Goal: Task Accomplishment & Management: Manage account settings

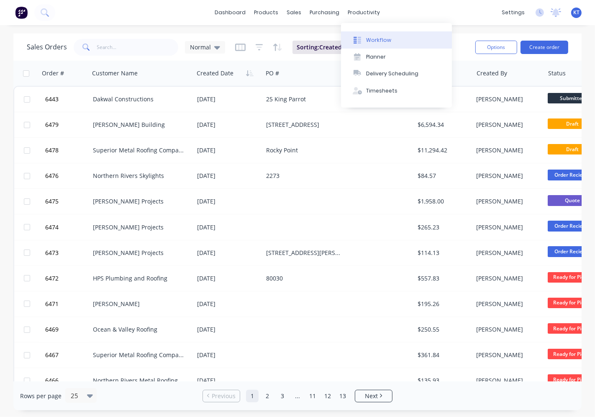
click at [393, 41] on button "Workflow" at bounding box center [396, 39] width 111 height 17
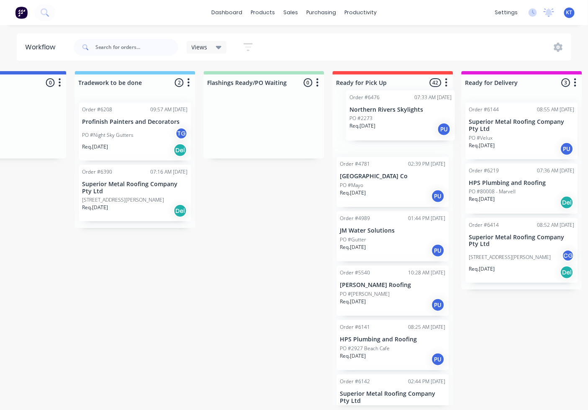
scroll to position [0, 459]
drag, startPoint x: 222, startPoint y: 366, endPoint x: 415, endPoint y: 122, distance: 311.1
click at [415, 122] on div "Submitted 6 Status colour #273444 hex #273444 Save Cancel Summaries Total order…" at bounding box center [354, 238] width 1639 height 334
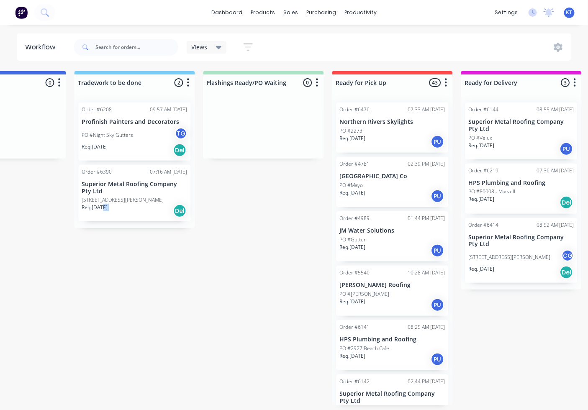
drag, startPoint x: 101, startPoint y: 273, endPoint x: 166, endPoint y: 278, distance: 64.6
click at [166, 278] on div "Submitted 6 Status colour #273444 hex #273444 Save Cancel Summaries Total order…" at bounding box center [354, 238] width 1639 height 334
click at [165, 278] on div "Submitted 6 Status colour #273444 hex #273444 Save Cancel Summaries Total order…" at bounding box center [354, 238] width 1639 height 334
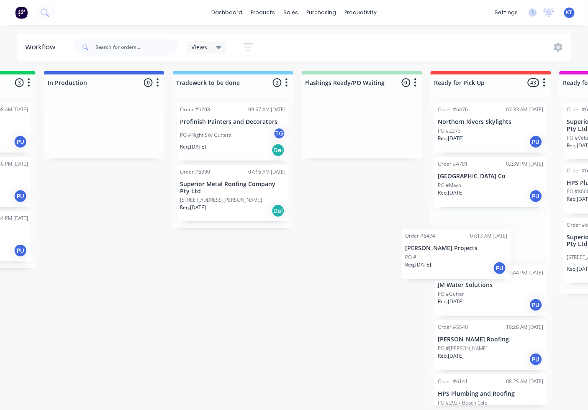
scroll to position [0, 421]
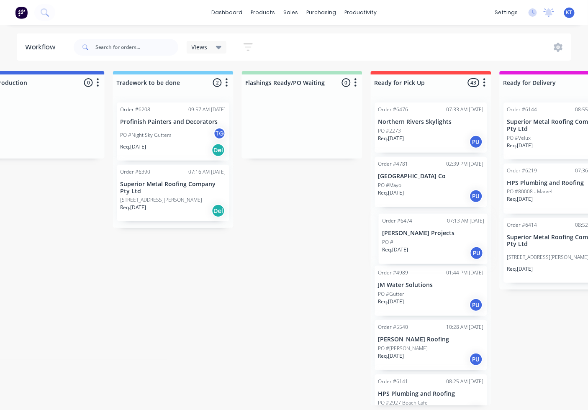
drag, startPoint x: 146, startPoint y: 298, endPoint x: 427, endPoint y: 232, distance: 288.0
click at [427, 232] on div "Submitted 6 Status colour #273444 hex #273444 Save Cancel Summaries Total order…" at bounding box center [392, 238] width 1639 height 334
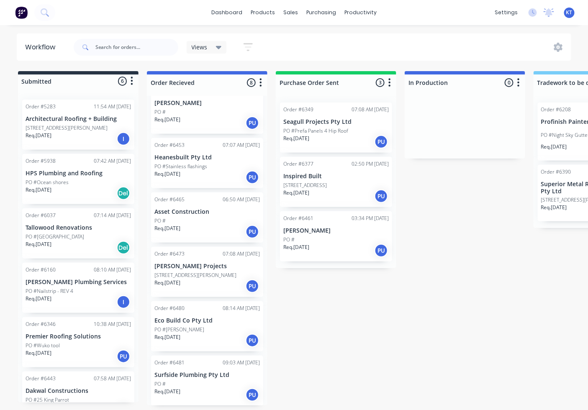
scroll to position [2, 0]
click at [174, 275] on p "[STREET_ADDRESS][PERSON_NAME]" at bounding box center [195, 276] width 82 height 8
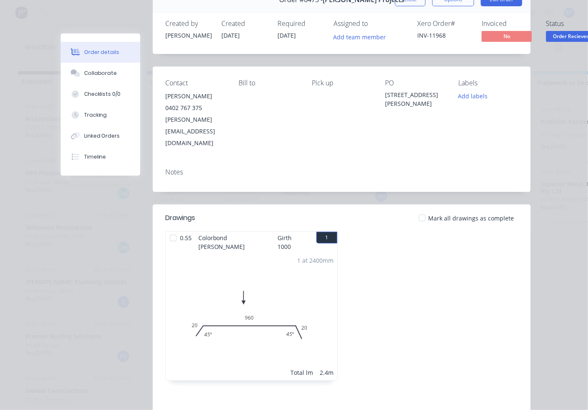
scroll to position [0, 0]
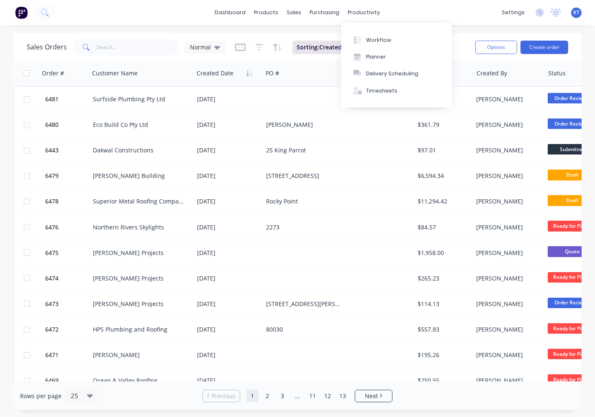
click at [363, 5] on div "dashboard products sales purchasing productivity dashboard products Product Cat…" at bounding box center [297, 12] width 595 height 25
click at [378, 35] on button "Workflow" at bounding box center [396, 39] width 111 height 17
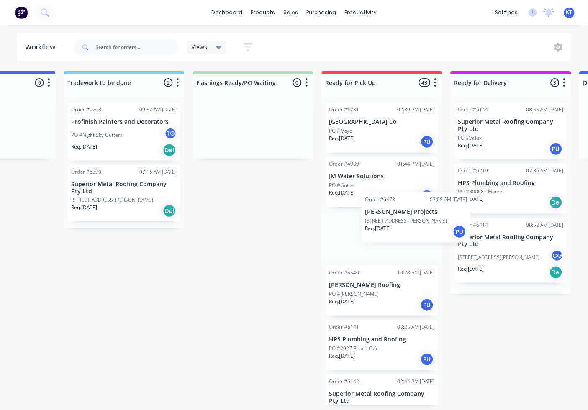
scroll to position [0, 472]
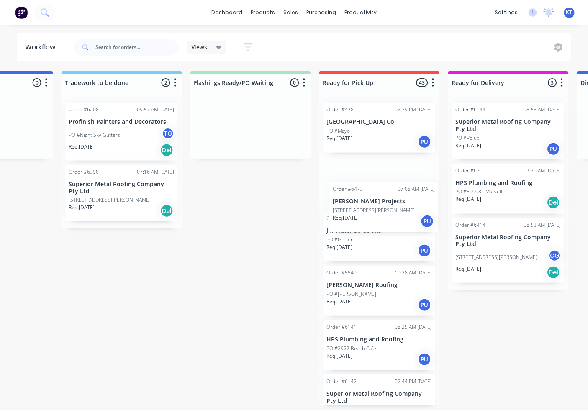
drag, startPoint x: 200, startPoint y: 269, endPoint x: 380, endPoint y: 204, distance: 191.7
click at [380, 204] on div "Submitted 6 Status colour #273444 hex #273444 Save Cancel Summaries Total order…" at bounding box center [341, 238] width 1639 height 334
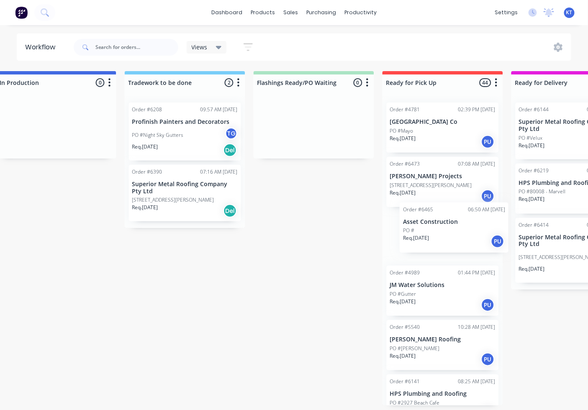
scroll to position [2, 412]
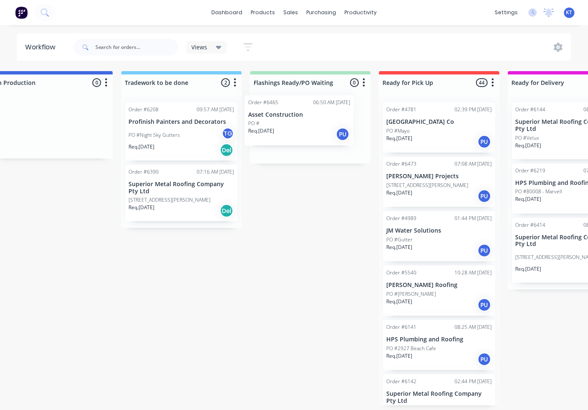
drag, startPoint x: 164, startPoint y: 278, endPoint x: 290, endPoint y: 127, distance: 196.4
click at [287, 128] on div "Submitted 6 Status colour #273444 hex #273444 Save Cancel Summaries Total order…" at bounding box center [400, 238] width 1639 height 334
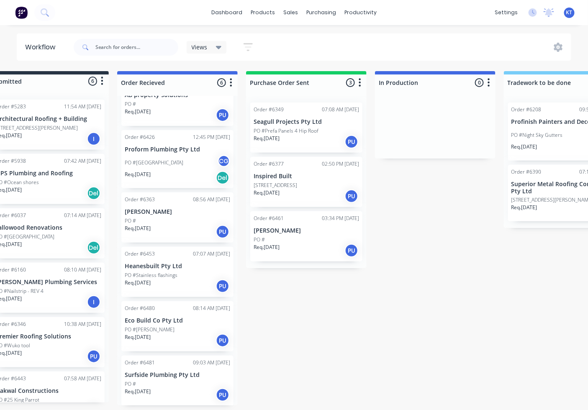
scroll to position [2, 28]
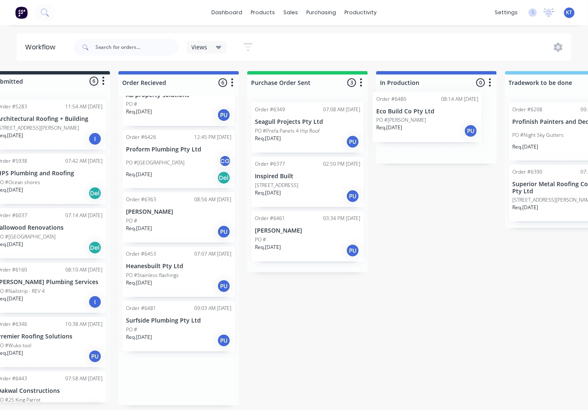
drag, startPoint x: 153, startPoint y: 329, endPoint x: 406, endPoint y: 123, distance: 327.2
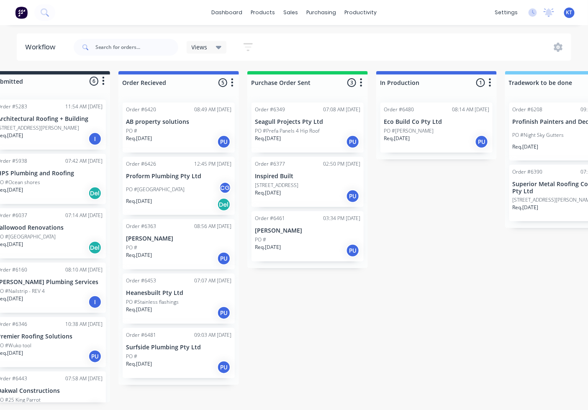
click at [177, 135] on div "Req. [DATE] PU" at bounding box center [178, 142] width 105 height 14
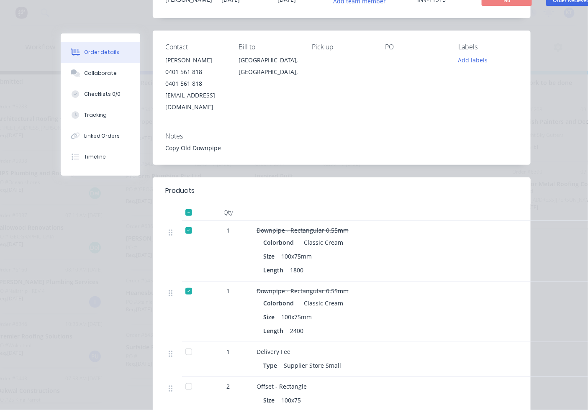
scroll to position [0, 0]
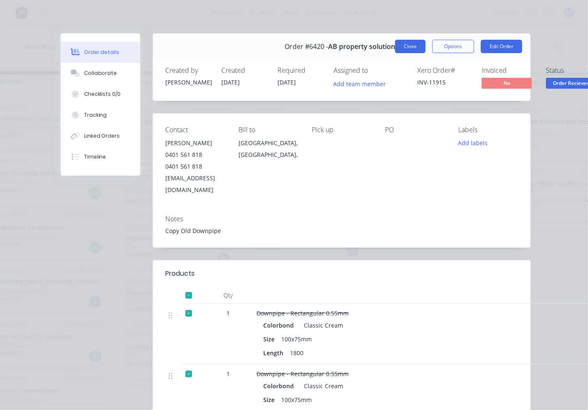
click at [396, 42] on button "Close" at bounding box center [410, 46] width 31 height 13
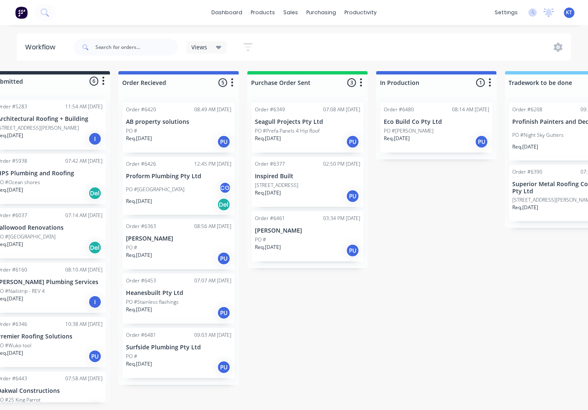
click at [162, 257] on div "Req. [DATE] PU" at bounding box center [178, 259] width 105 height 14
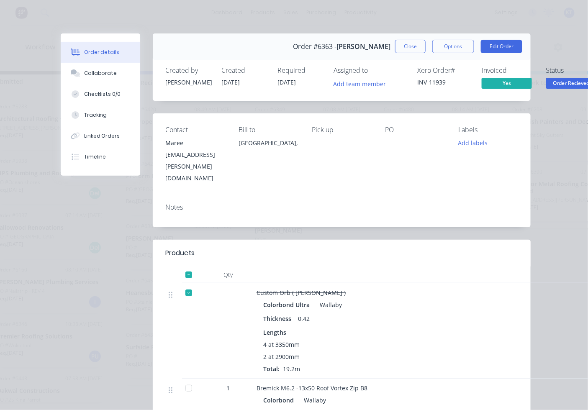
scroll to position [0, 28]
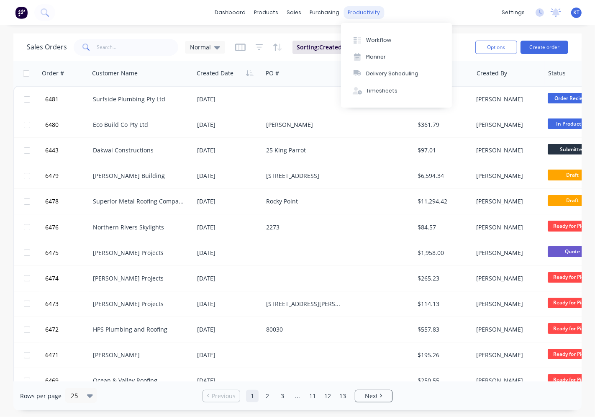
click at [362, 10] on div "productivity" at bounding box center [364, 12] width 41 height 13
click at [380, 41] on div "Workflow" at bounding box center [378, 40] width 25 height 8
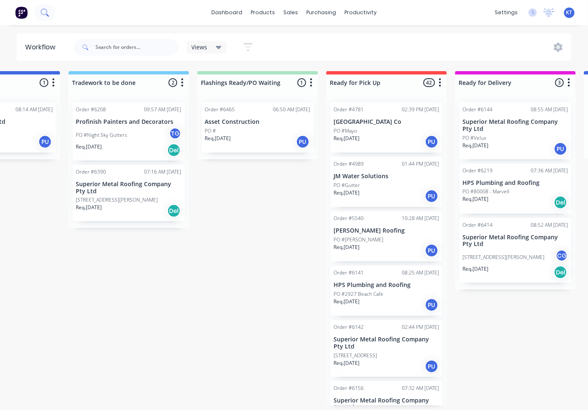
click at [43, 11] on icon at bounding box center [45, 12] width 8 height 8
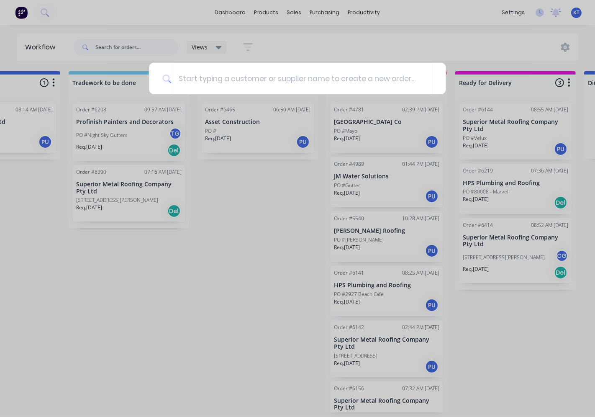
click at [113, 44] on div at bounding box center [297, 208] width 595 height 417
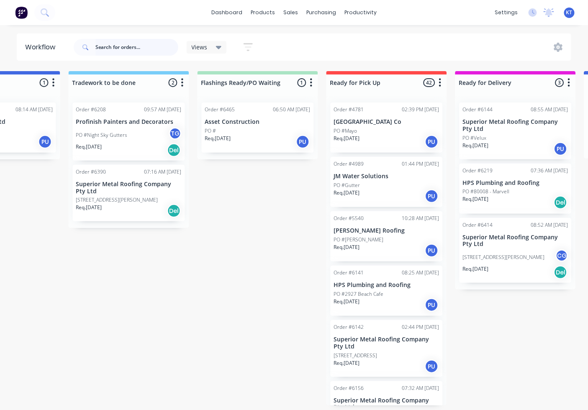
click at [116, 49] on input "text" at bounding box center [136, 47] width 83 height 17
type input "6472"
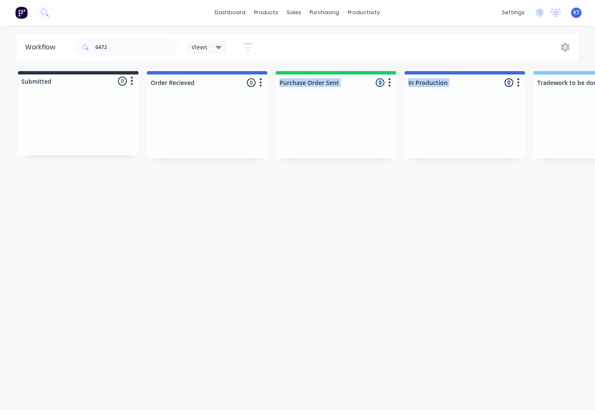
drag, startPoint x: 434, startPoint y: 113, endPoint x: 211, endPoint y: 123, distance: 223.7
click at [513, 360] on html "dashboard products sales purchasing productivity dashboard products Product Cat…" at bounding box center [297, 180] width 595 height 360
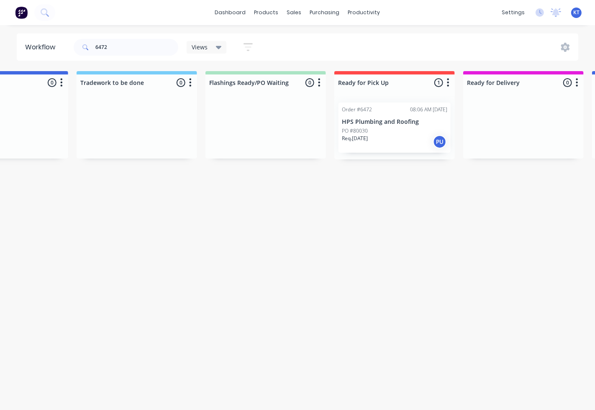
scroll to position [0, 463]
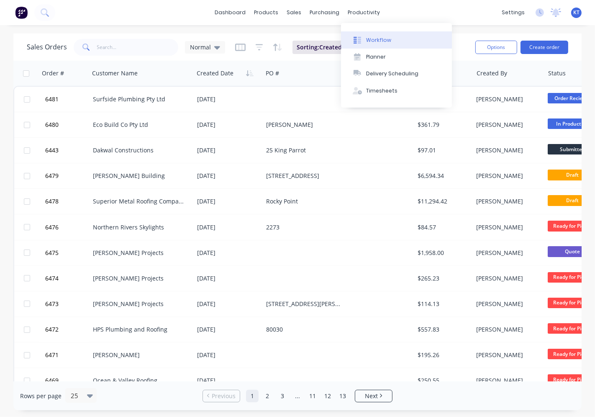
click at [370, 39] on div "Workflow" at bounding box center [378, 40] width 25 height 8
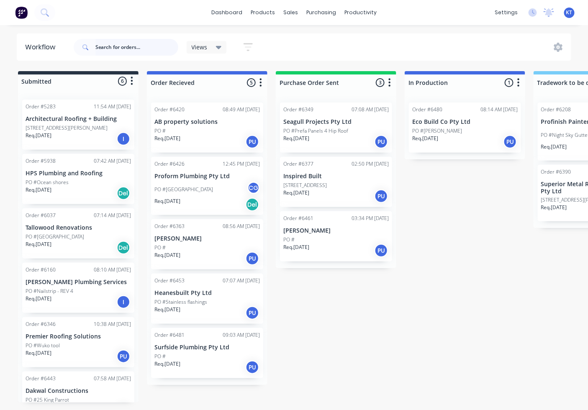
click at [128, 49] on input "text" at bounding box center [136, 47] width 83 height 17
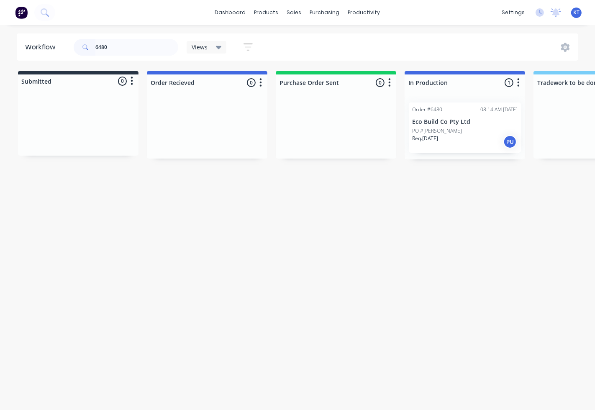
click at [483, 133] on div "PO #[PERSON_NAME]" at bounding box center [464, 131] width 105 height 8
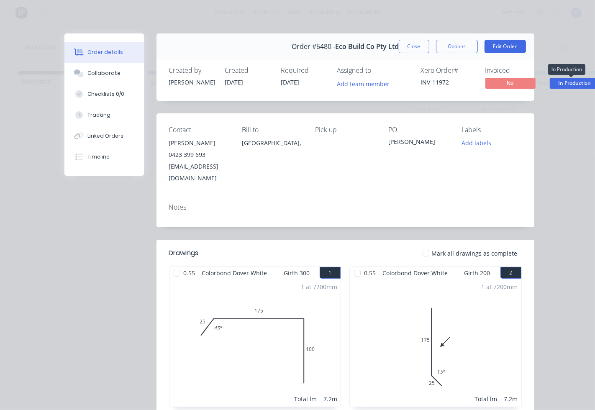
click at [561, 86] on span "In Production" at bounding box center [575, 83] width 50 height 10
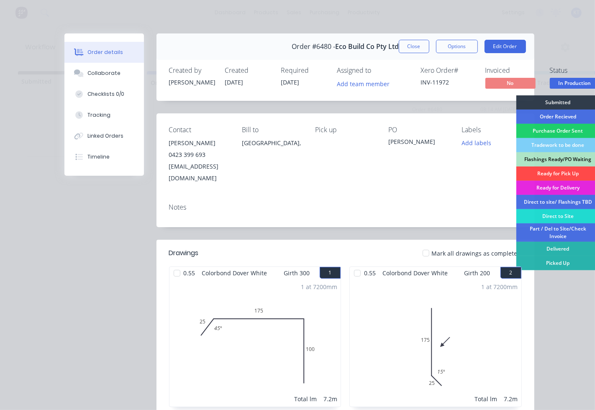
click at [541, 174] on div "Ready for Pick Up" at bounding box center [558, 174] width 84 height 14
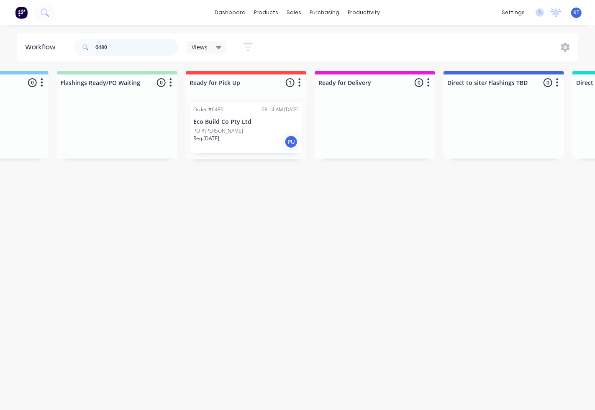
scroll to position [0, 614]
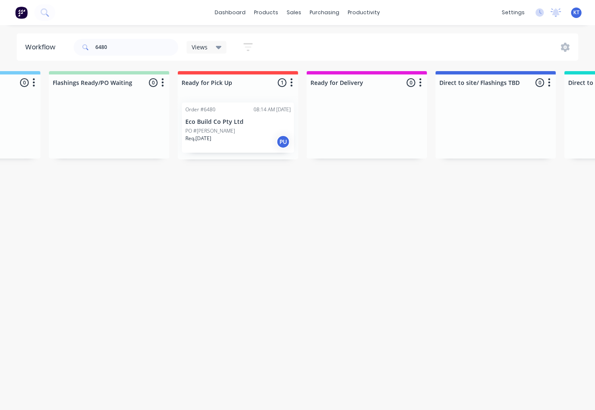
click at [239, 128] on div "PO #[PERSON_NAME]" at bounding box center [237, 131] width 105 height 8
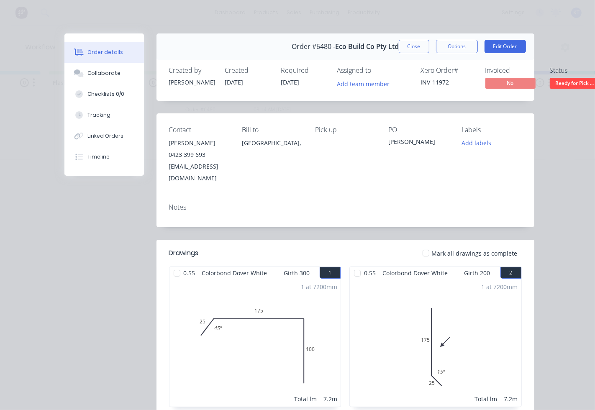
click at [424, 245] on div at bounding box center [426, 253] width 17 height 17
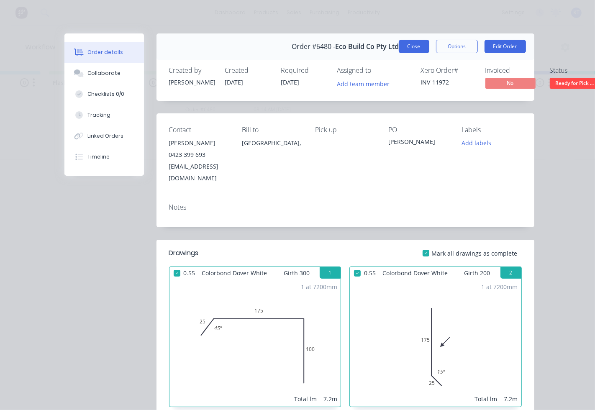
click at [412, 43] on button "Close" at bounding box center [414, 46] width 31 height 13
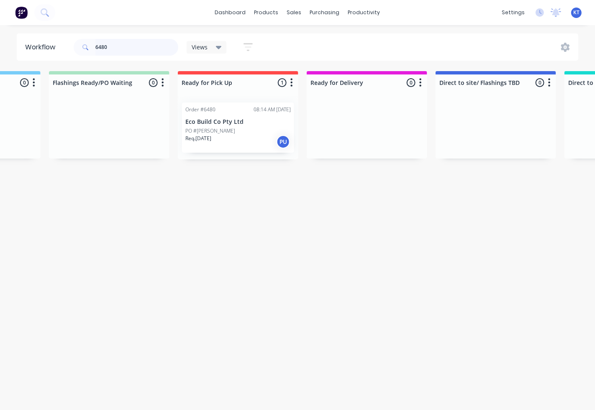
click at [127, 42] on input "6480" at bounding box center [136, 47] width 83 height 17
type input "6"
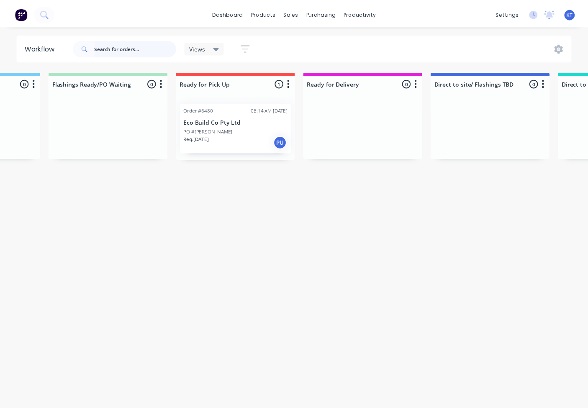
scroll to position [0, 0]
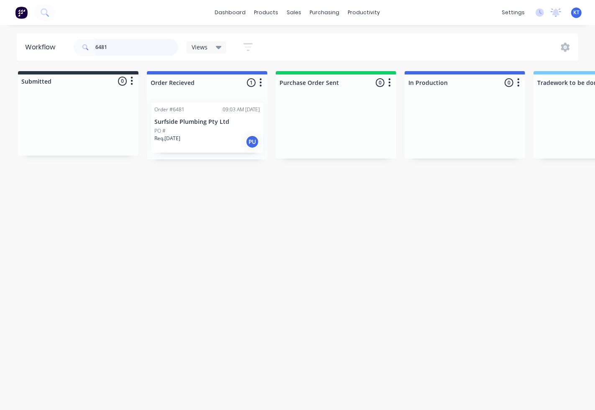
type input "6481"
click at [194, 131] on div "PO #" at bounding box center [206, 131] width 105 height 8
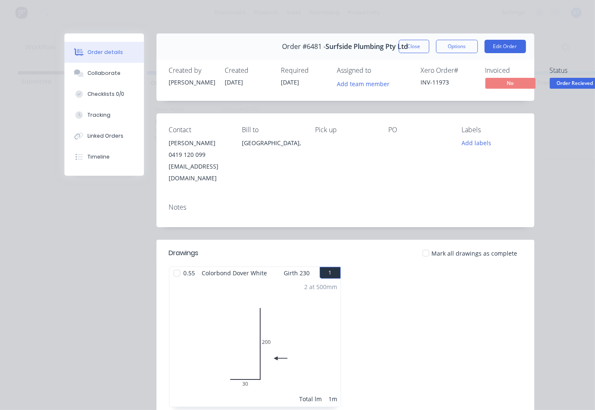
click at [426, 245] on div at bounding box center [426, 253] width 17 height 17
click at [568, 84] on span "Order Recieved" at bounding box center [575, 83] width 50 height 10
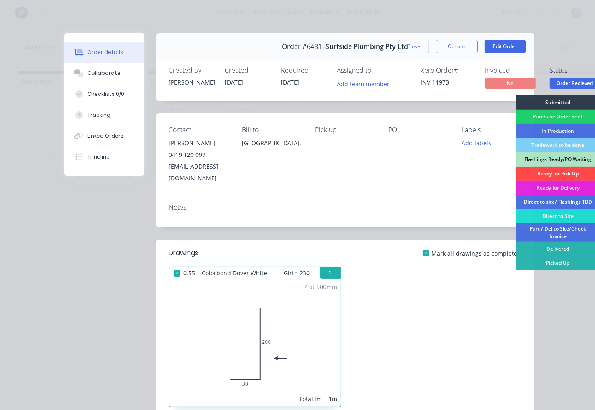
click at [554, 177] on div "Ready for Pick Up" at bounding box center [558, 174] width 84 height 14
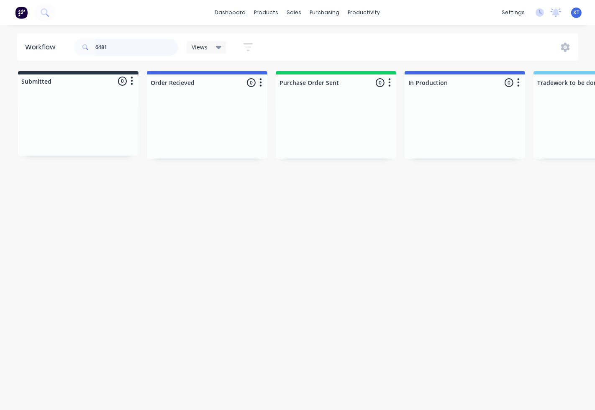
click at [152, 44] on input "6481" at bounding box center [136, 47] width 83 height 17
click at [99, 45] on input "6481" at bounding box center [136, 47] width 83 height 17
